Goal: Task Accomplishment & Management: Complete application form

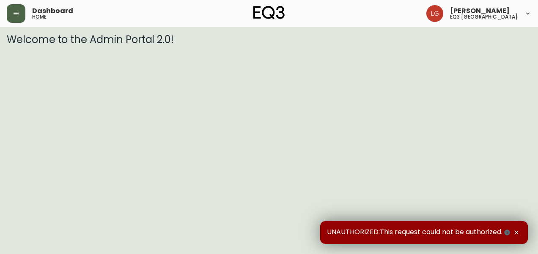
click at [21, 18] on button "button" at bounding box center [16, 13] width 19 height 19
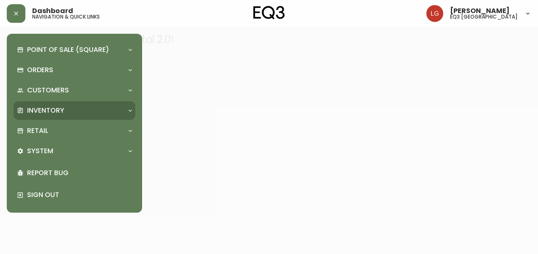
click at [38, 117] on div "Inventory" at bounding box center [75, 110] width 122 height 19
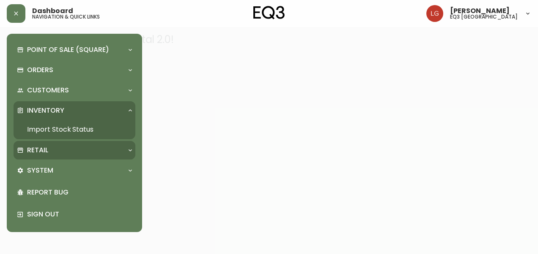
click at [33, 146] on p "Retail" at bounding box center [37, 150] width 21 height 9
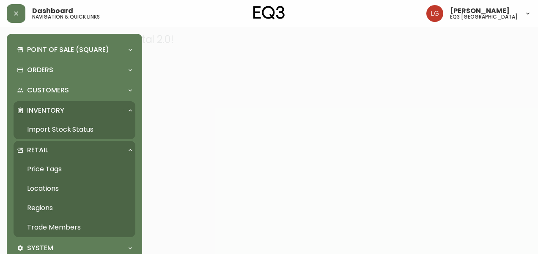
click at [42, 227] on link "Trade Members" at bounding box center [75, 227] width 122 height 19
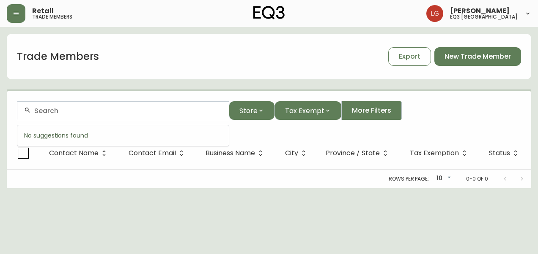
click at [168, 114] on input "text" at bounding box center [128, 111] width 188 height 8
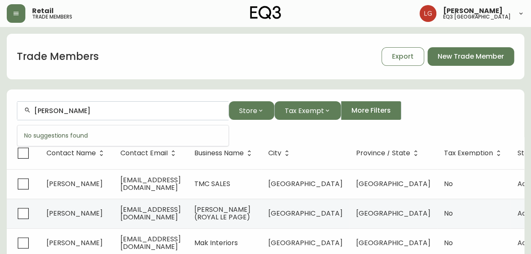
drag, startPoint x: 143, startPoint y: 116, endPoint x: -2, endPoint y: 141, distance: 146.6
click at [0, 141] on html "Retail trade members [PERSON_NAME] eq3 winnipeg Trade Members Export New Trade …" at bounding box center [265, 243] width 531 height 486
type input "c"
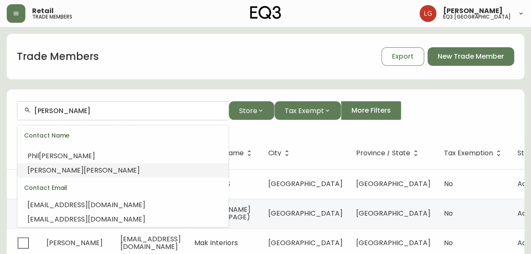
scroll to position [128, 0]
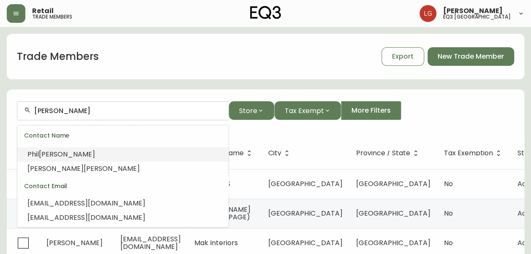
type input "[PERSON_NAME]"
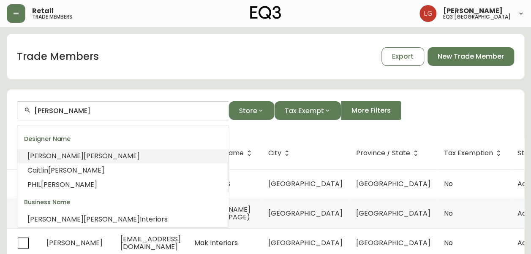
drag, startPoint x: 72, startPoint y: 113, endPoint x: 18, endPoint y: 123, distance: 54.5
click at [18, 123] on form "[PERSON_NAME] Store Tax Exempt More Filters" at bounding box center [266, 114] width 518 height 46
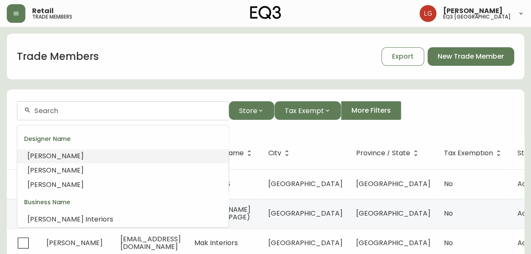
click at [15, 123] on form "Store Tax Exempt More Filters" at bounding box center [266, 114] width 518 height 46
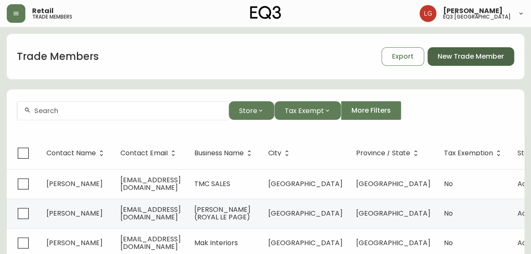
click at [461, 52] on span "New Trade Member" at bounding box center [471, 56] width 66 height 9
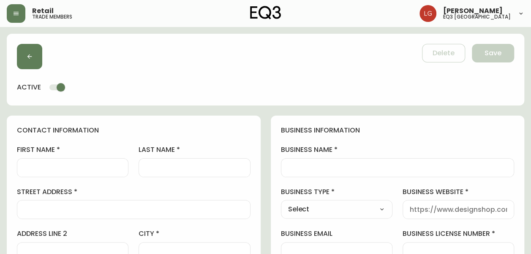
click at [62, 168] on input "first name" at bounding box center [72, 168] width 97 height 8
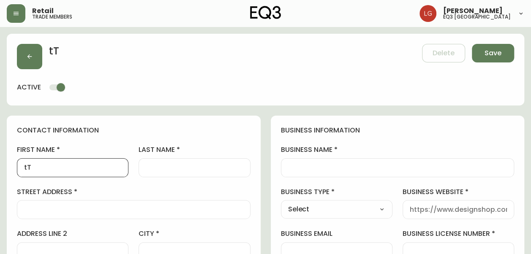
type input "t"
type input "TBD"
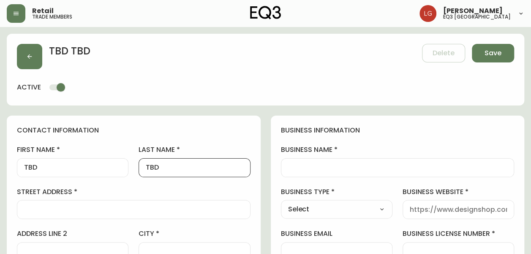
type input "TBD"
click at [131, 214] on div at bounding box center [134, 209] width 234 height 19
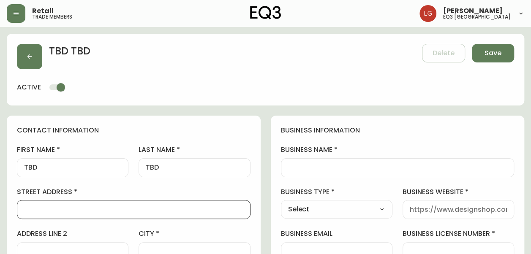
paste input "[STREET_ADDRESS][PERSON_NAME]"
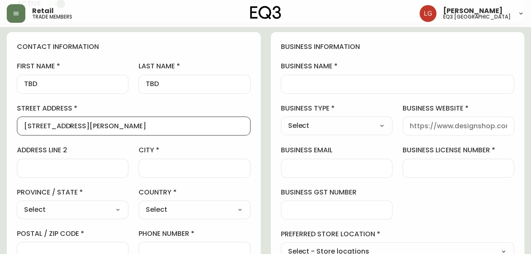
scroll to position [85, 0]
type input "[STREET_ADDRESS][PERSON_NAME]"
click at [170, 164] on input "city" at bounding box center [194, 168] width 97 height 8
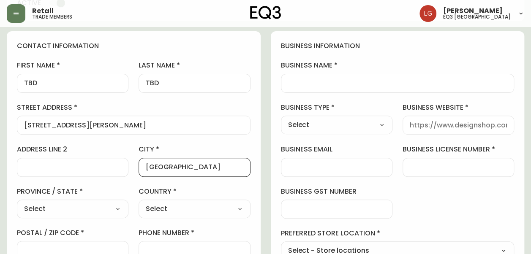
type input "[GEOGRAPHIC_DATA]"
click at [67, 205] on select "Select [GEOGRAPHIC_DATA] [GEOGRAPHIC_DATA] [GEOGRAPHIC_DATA] [GEOGRAPHIC_DATA] …" at bounding box center [73, 209] width 112 height 13
select select "MB"
click at [17, 203] on select "Select [GEOGRAPHIC_DATA] [GEOGRAPHIC_DATA] [GEOGRAPHIC_DATA] [GEOGRAPHIC_DATA] …" at bounding box center [73, 209] width 112 height 13
type input "[GEOGRAPHIC_DATA]"
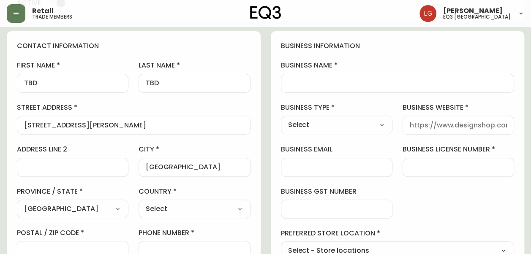
click at [163, 203] on select "Select [GEOGRAPHIC_DATA] [GEOGRAPHIC_DATA]" at bounding box center [195, 209] width 112 height 13
select select "CA"
click at [139, 203] on select "Select [GEOGRAPHIC_DATA] [GEOGRAPHIC_DATA]" at bounding box center [195, 209] width 112 height 13
type input "[GEOGRAPHIC_DATA]"
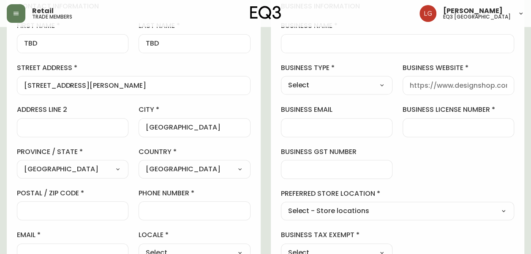
scroll to position [169, 0]
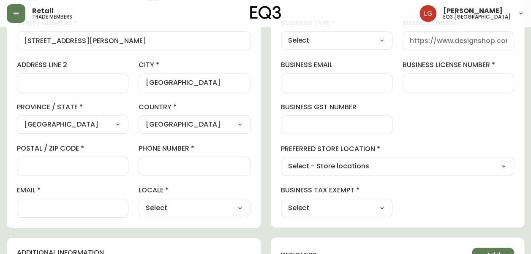
click at [77, 165] on input "postal / zip code" at bounding box center [72, 166] width 97 height 8
paste input "R3C 1L8"
type input "R3C 1L8"
click at [161, 162] on input "phone number" at bounding box center [194, 166] width 97 height 8
paste input "[PHONE_NUMBER]"
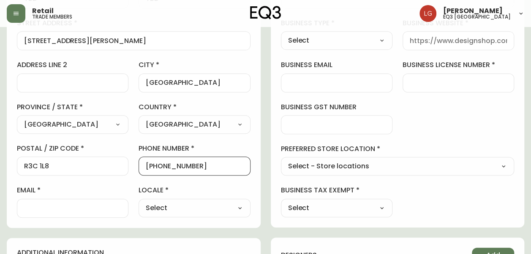
type input "[PHONE_NUMBER]"
click at [87, 203] on div at bounding box center [73, 208] width 112 height 19
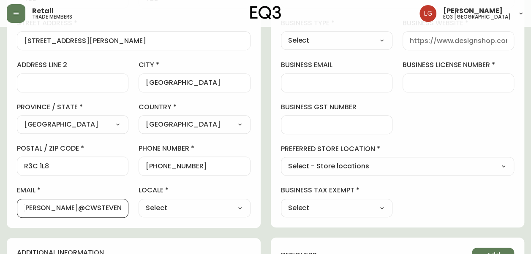
scroll to position [0, 37]
type input "[EMAIL_ADDRESS][PERSON_NAME][DOMAIN_NAME]"
drag, startPoint x: 123, startPoint y: 209, endPoint x: 7, endPoint y: 221, distance: 116.3
click at [7, 221] on div "contact information first name TBD last name [GEOGRAPHIC_DATA] address [STREET_…" at bounding box center [134, 87] width 254 height 281
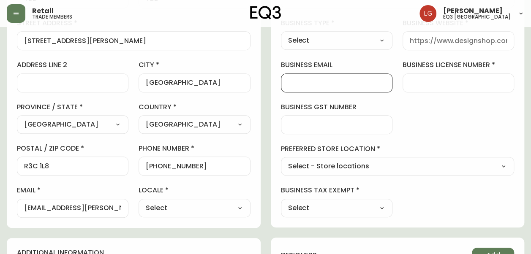
click at [325, 79] on input "business email" at bounding box center [336, 83] width 97 height 8
paste input "[EMAIL_ADDRESS][PERSON_NAME][DOMAIN_NAME]"
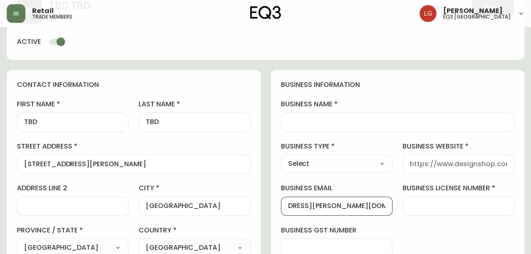
scroll to position [42, 0]
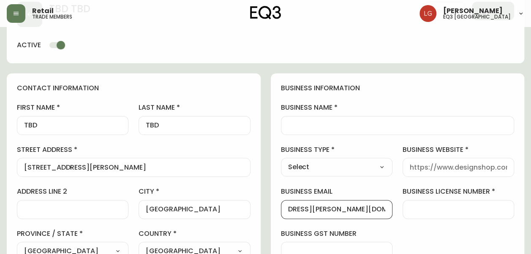
type input "[EMAIL_ADDRESS][PERSON_NAME][DOMAIN_NAME]"
click at [356, 176] on div "Select Interior Designer Architect Home Builder Contractor Real Estate Agent Ho…" at bounding box center [337, 167] width 112 height 19
click at [354, 167] on select "Select Interior Designer Architect Home Builder Contractor Real Estate Agent Ho…" at bounding box center [337, 167] width 112 height 13
select select "Other"
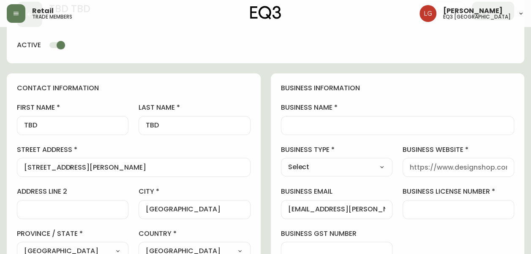
click at [281, 161] on select "Select Interior Designer Architect Home Builder Contractor Real Estate Agent Ho…" at bounding box center [337, 167] width 112 height 13
type input "Other"
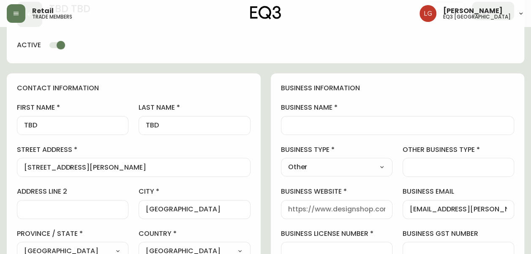
click at [418, 162] on div at bounding box center [459, 167] width 112 height 19
type input "p"
type input "PROPERTY MANAGER"
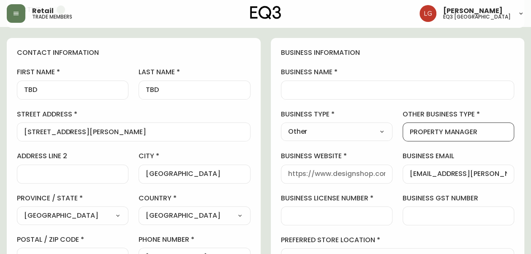
scroll to position [127, 0]
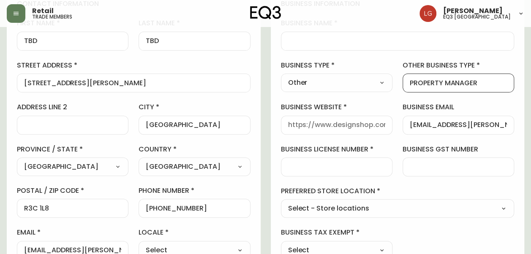
click at [321, 121] on input "business website" at bounding box center [336, 125] width 97 height 8
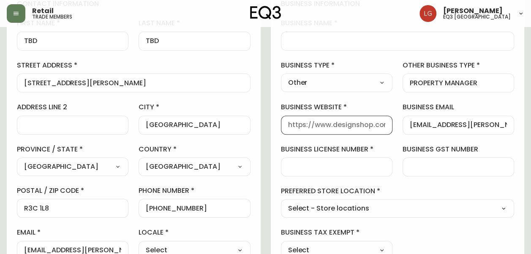
paste input "[URL][DOMAIN_NAME]"
drag, startPoint x: 368, startPoint y: 126, endPoint x: 408, endPoint y: 131, distance: 40.9
click at [406, 133] on div "business information business name business type Other Select Interior Designer…" at bounding box center [398, 129] width 254 height 281
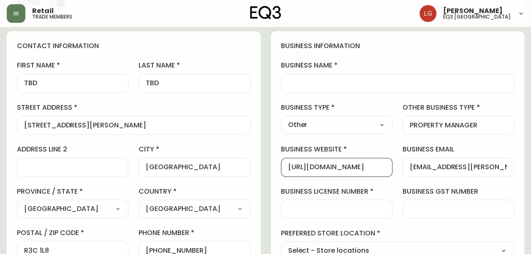
type input "[URL][DOMAIN_NAME]"
click at [330, 81] on input "business name" at bounding box center [397, 83] width 219 height 8
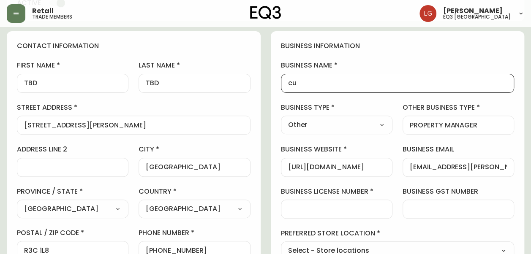
type input "c"
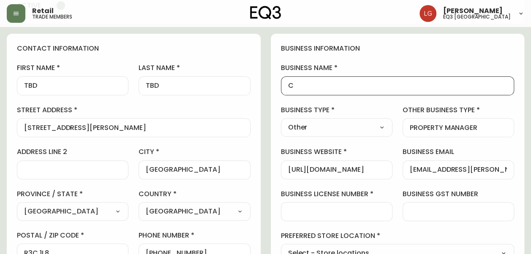
scroll to position [42, 0]
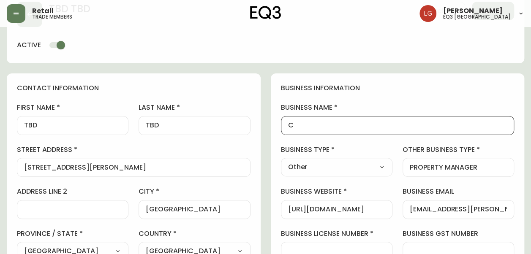
type input "C"
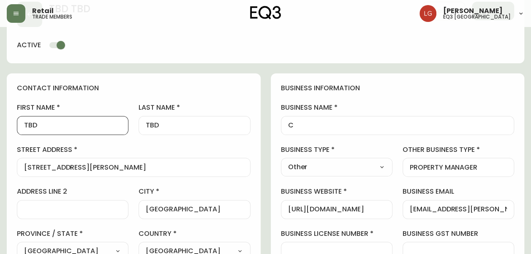
drag, startPoint x: 94, startPoint y: 116, endPoint x: 0, endPoint y: 131, distance: 95.0
type input "[PERSON_NAME]"
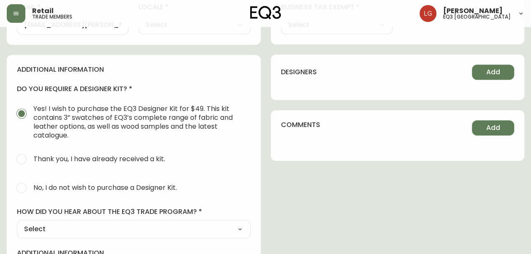
scroll to position [338, 0]
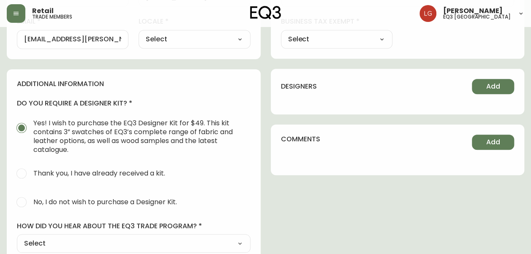
type input "[PERSON_NAME]"
click at [67, 199] on span "No, I do not wish to purchase a Designer Kit." at bounding box center [105, 202] width 144 height 9
click at [31, 199] on input "No, I do not wish to purchase a Designer Kit." at bounding box center [21, 202] width 19 height 19
radio input "true"
radio input "false"
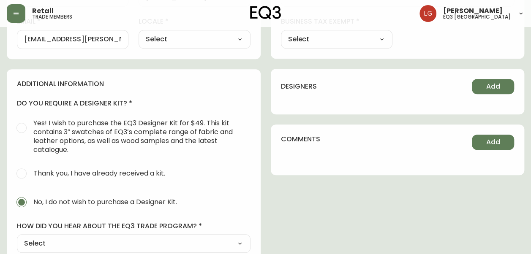
scroll to position [421, 0]
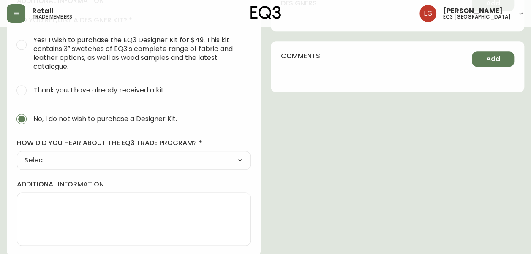
click at [82, 164] on select "Select Social Media Advertisement Trade Show Outreach from a Trade Rep Other" at bounding box center [134, 160] width 234 height 13
select select "Other"
click at [17, 154] on select "Select Social Media Advertisement Trade Show Outreach from a Trade Rep Other" at bounding box center [134, 160] width 234 height 13
type input "Other"
click at [71, 198] on input "other" at bounding box center [133, 202] width 219 height 8
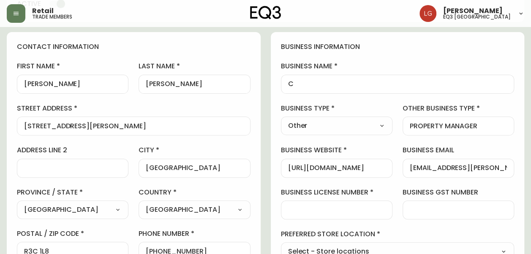
scroll to position [83, 0]
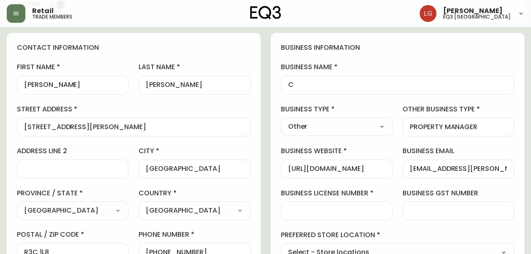
type input "[PERSON_NAME]"
click at [308, 86] on input "C" at bounding box center [397, 85] width 219 height 8
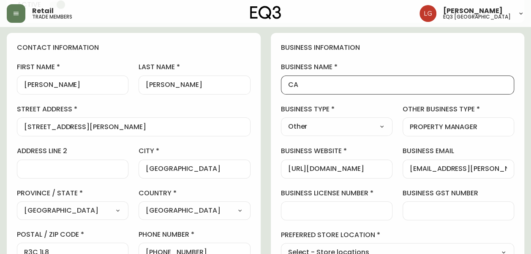
type input "C"
click at [321, 81] on input "[PERSON_NAME] WAKE" at bounding box center [397, 85] width 219 height 8
click at [370, 85] on input "[PERSON_NAME] & WAKE" at bounding box center [397, 85] width 219 height 8
type input "[PERSON_NAME] & [PERSON_NAME] [PERSON_NAME]"
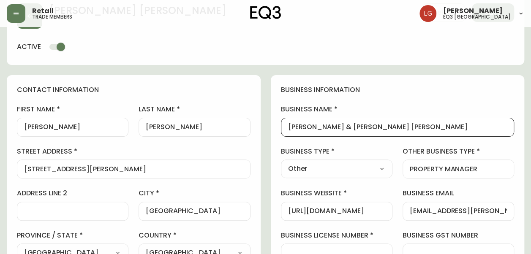
scroll to position [0, 0]
drag, startPoint x: 403, startPoint y: 125, endPoint x: 239, endPoint y: 145, distance: 165.6
click at [410, 127] on input "[PERSON_NAME] & [PERSON_NAME] [PERSON_NAME]" at bounding box center [397, 127] width 219 height 8
drag, startPoint x: 425, startPoint y: 129, endPoint x: 242, endPoint y: 135, distance: 183.5
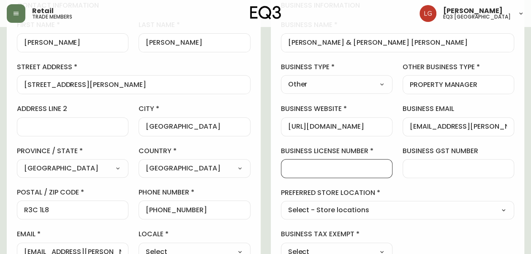
click at [374, 165] on input "business license number" at bounding box center [336, 169] width 97 height 8
type input "000"
click at [388, 210] on select "Select - Store locations EQ3 [GEOGRAPHIC_DATA] - [GEOGRAPHIC_DATA] [GEOGRAPHIC_…" at bounding box center [398, 211] width 234 height 13
select select "cjw10z96p003c6gs0ds8faz1n"
click at [281, 205] on select "Select - Store locations EQ3 [GEOGRAPHIC_DATA] - [GEOGRAPHIC_DATA] [GEOGRAPHIC_…" at bounding box center [398, 211] width 234 height 13
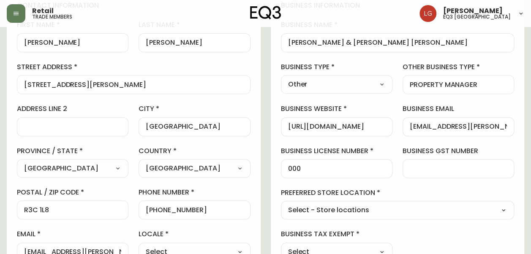
type input "EQ3 [GEOGRAPHIC_DATA]"
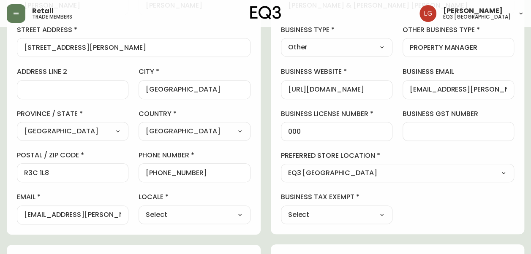
scroll to position [210, 0]
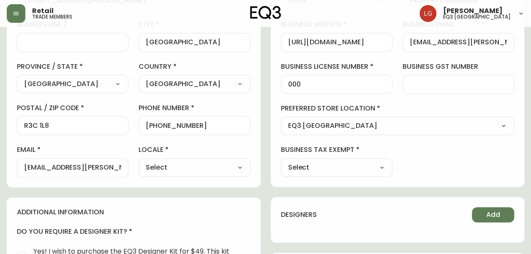
click at [349, 173] on div "Select Yes No" at bounding box center [337, 167] width 112 height 19
click at [346, 165] on select "Select Yes No" at bounding box center [337, 167] width 112 height 13
select select "false"
click at [281, 161] on select "Select Yes No" at bounding box center [337, 167] width 112 height 13
type input "No"
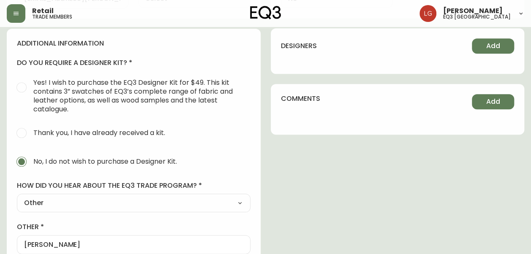
scroll to position [463, 0]
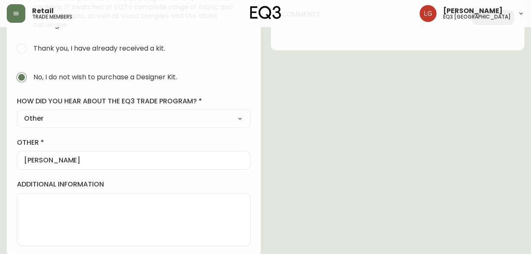
click at [186, 200] on textarea "additional information" at bounding box center [133, 220] width 219 height 42
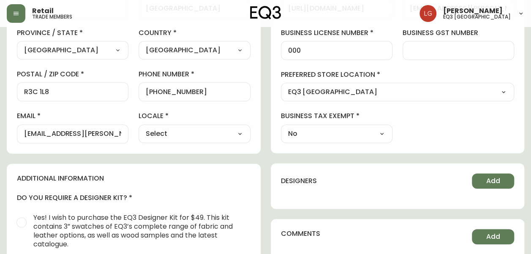
scroll to position [0, 0]
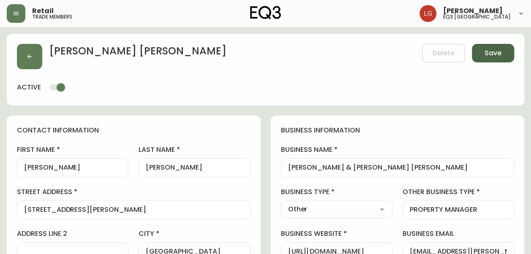
type textarea "606 STRADBROOK"
click at [480, 57] on button "Save" at bounding box center [493, 53] width 42 height 19
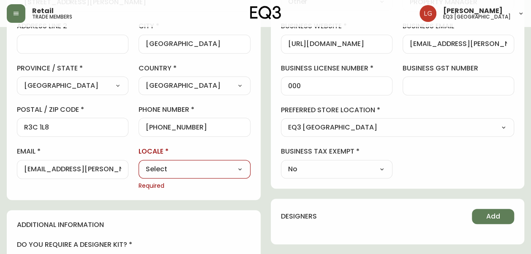
scroll to position [211, 0]
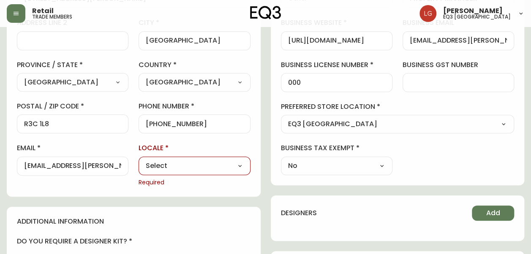
click at [188, 166] on select "Select CA_EN [GEOGRAPHIC_DATA] US_EN" at bounding box center [195, 166] width 112 height 13
select select "CA_EN"
click at [139, 160] on select "Select CA_EN [GEOGRAPHIC_DATA] US_EN" at bounding box center [195, 166] width 112 height 13
type input "CA_EN"
click at [261, 176] on div "contact information first name [PERSON_NAME] last name [PERSON_NAME][GEOGRAPHIC…" at bounding box center [266, 211] width 518 height 615
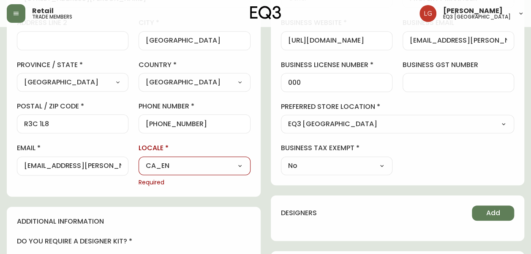
scroll to position [0, 0]
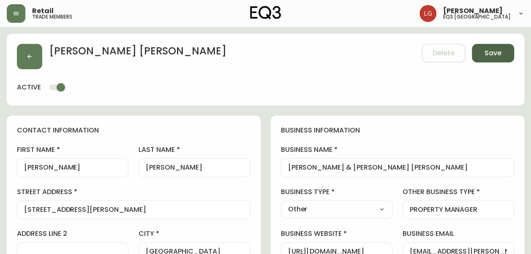
click at [502, 52] on button "Save" at bounding box center [493, 53] width 42 height 19
select select
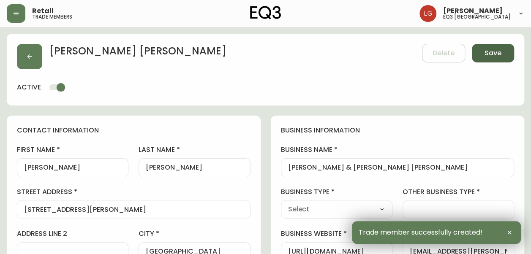
type input "[PHONE_NUMBER]"
type input "[PERSON_NAME][EMAIL_ADDRESS][PERSON_NAME][DOMAIN_NAME]"
type input "Other"
select select "Other"
type input "Other"
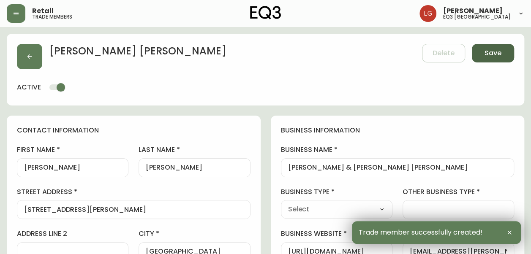
select select "Other"
type input "[PERSON_NAME][EMAIL_ADDRESS][PERSON_NAME][DOMAIN_NAME]"
type input "PROPERTY MANAGER"
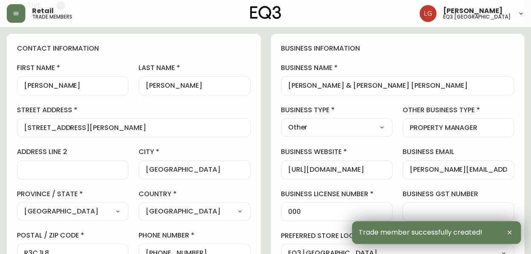
scroll to position [85, 0]
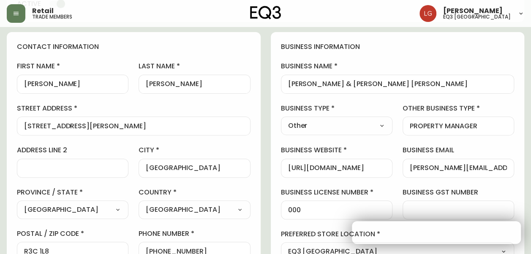
drag, startPoint x: 117, startPoint y: 120, endPoint x: 1, endPoint y: 128, distance: 116.1
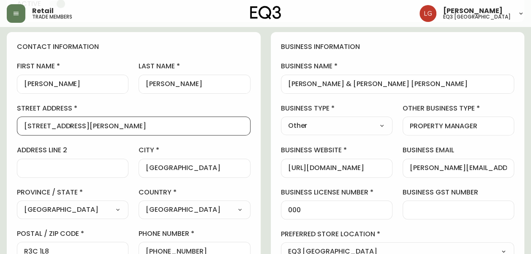
scroll to position [0, 0]
drag, startPoint x: 105, startPoint y: 125, endPoint x: -2, endPoint y: 135, distance: 107.0
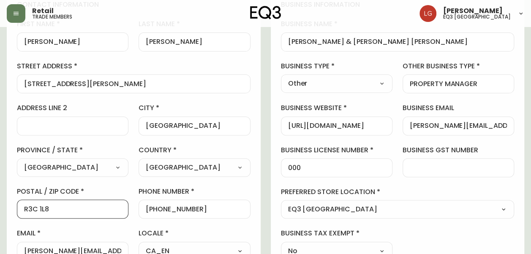
drag, startPoint x: 57, startPoint y: 210, endPoint x: 2, endPoint y: 217, distance: 55.3
click at [2, 217] on main "[PERSON_NAME] Added: [DATE] 12:42 pm Delete Save active contact information fir…" at bounding box center [265, 246] width 531 height 693
